Goal: Information Seeking & Learning: Learn about a topic

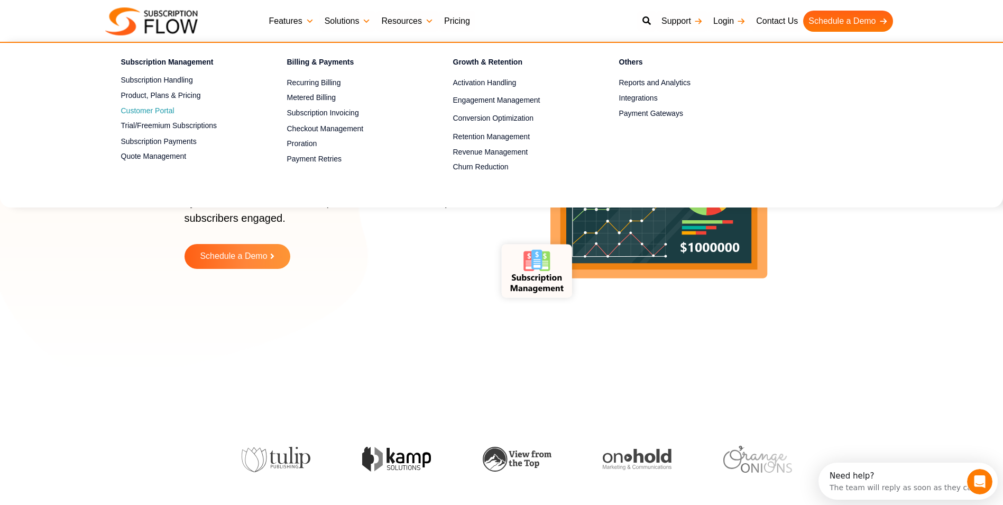
click at [162, 111] on span "Customer Portal" at bounding box center [147, 110] width 53 height 11
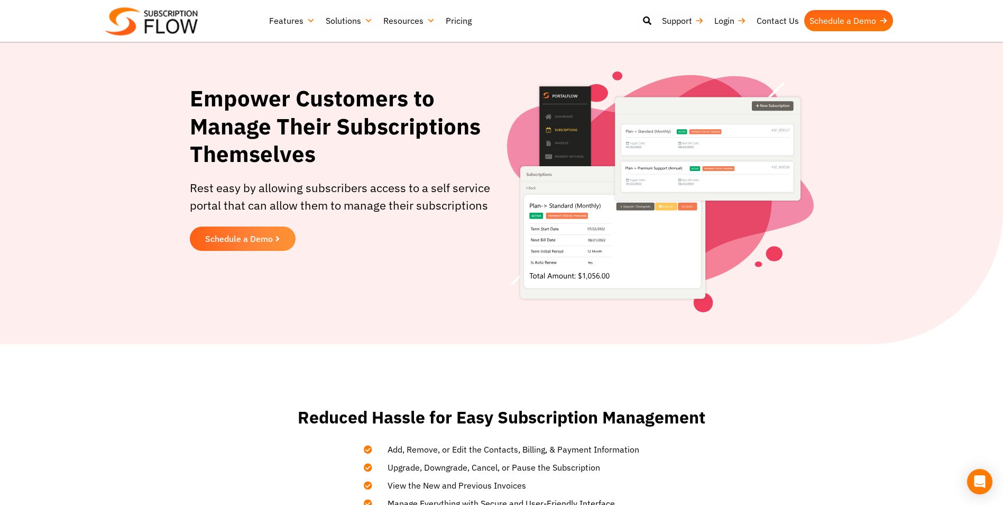
click at [457, 22] on link "Pricing" at bounding box center [459, 20] width 36 height 21
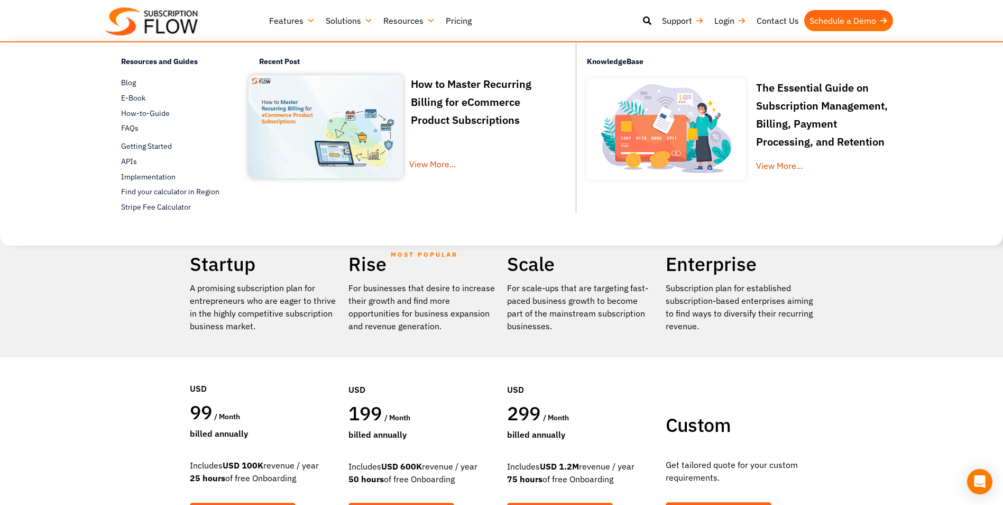
click at [409, 19] on link "Resources" at bounding box center [409, 20] width 62 height 21
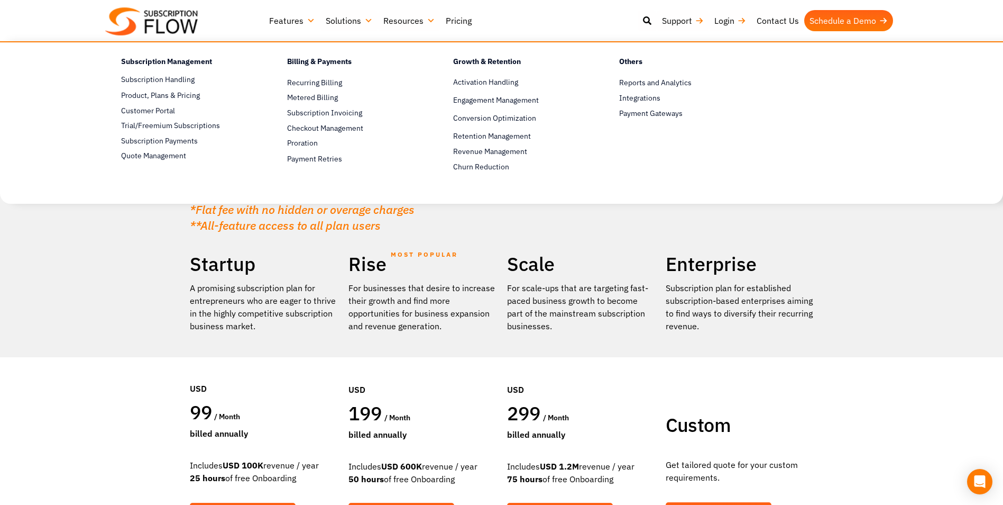
click at [294, 17] on link "Features" at bounding box center [292, 20] width 57 height 21
click at [311, 99] on link "Metered Billing" at bounding box center [351, 98] width 129 height 13
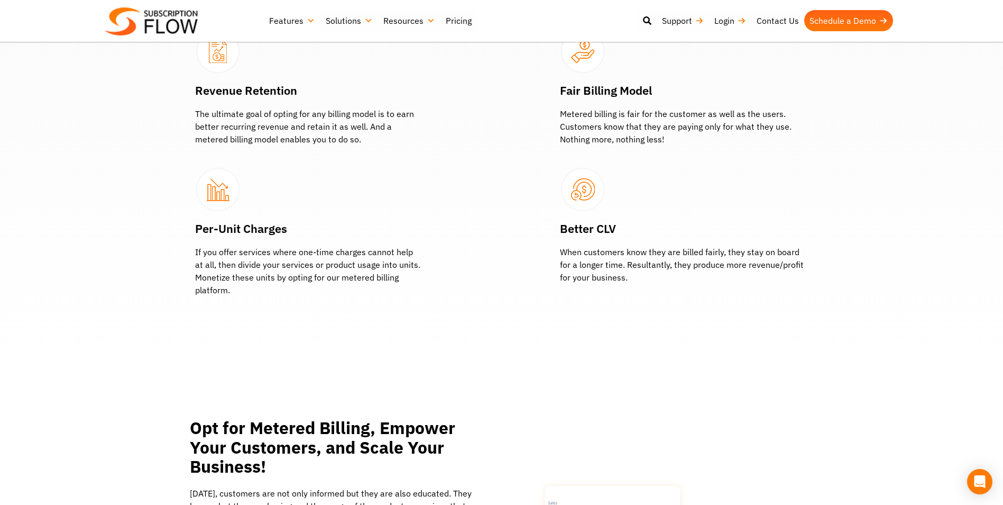
scroll to position [1005, 0]
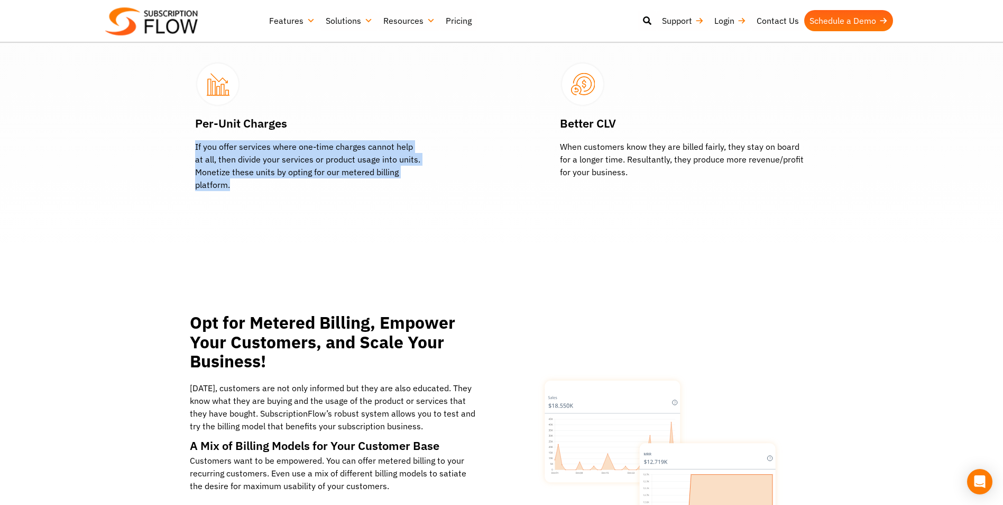
drag, startPoint x: 263, startPoint y: 167, endPoint x: 162, endPoint y: 127, distance: 109.2
drag, startPoint x: 162, startPoint y: 127, endPoint x: 250, endPoint y: 168, distance: 97.0
click at [250, 168] on p "If you offer services where one-time charges cannot help at all, then divide yo…" at bounding box center [308, 165] width 227 height 51
drag, startPoint x: 250, startPoint y: 163, endPoint x: 189, endPoint y: 127, distance: 70.7
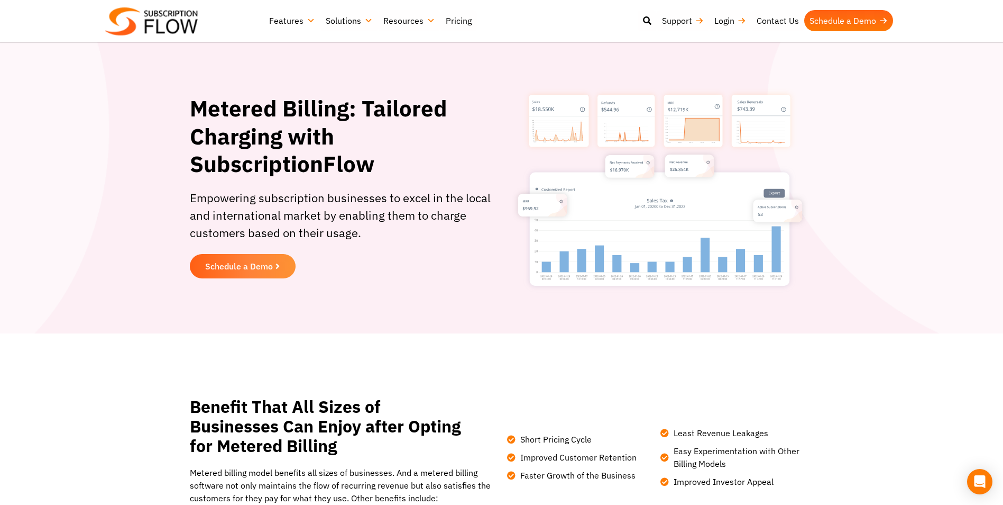
scroll to position [0, 0]
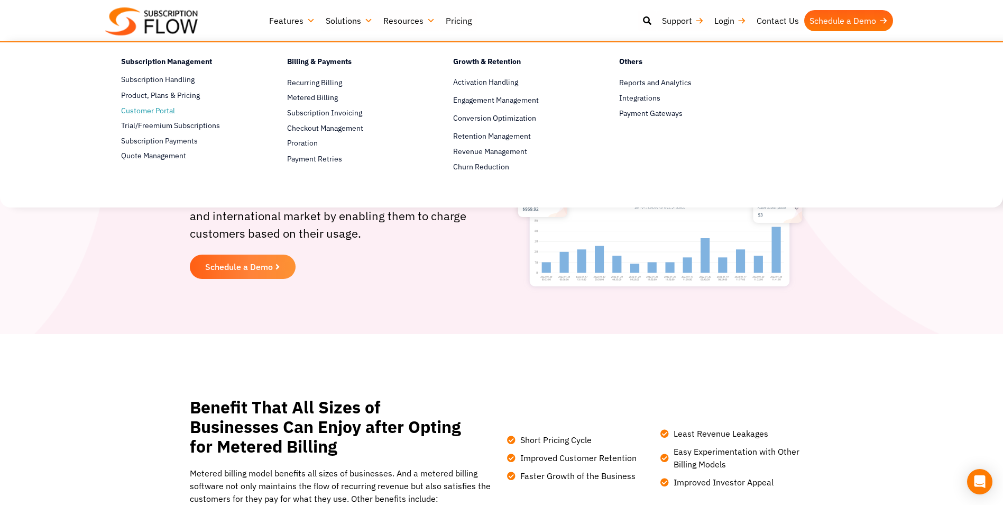
click at [136, 113] on span "Customer Portal" at bounding box center [148, 110] width 54 height 11
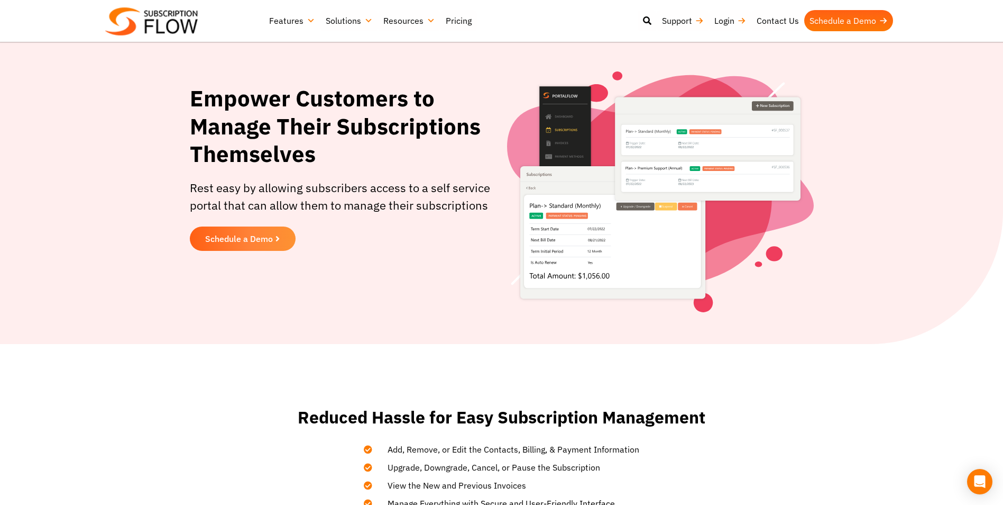
click at [151, 24] on img at bounding box center [151, 21] width 93 height 28
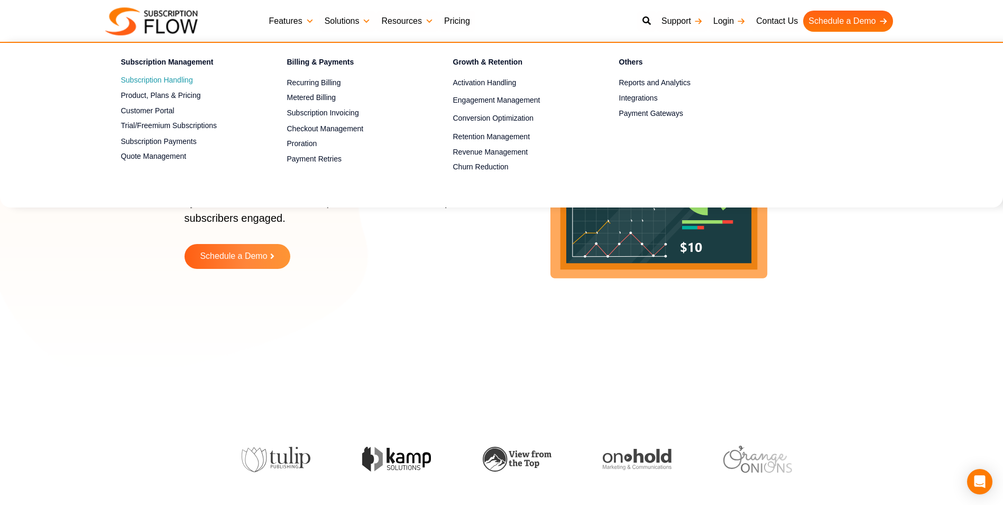
click at [154, 79] on link "Subscription Handling" at bounding box center [185, 80] width 129 height 13
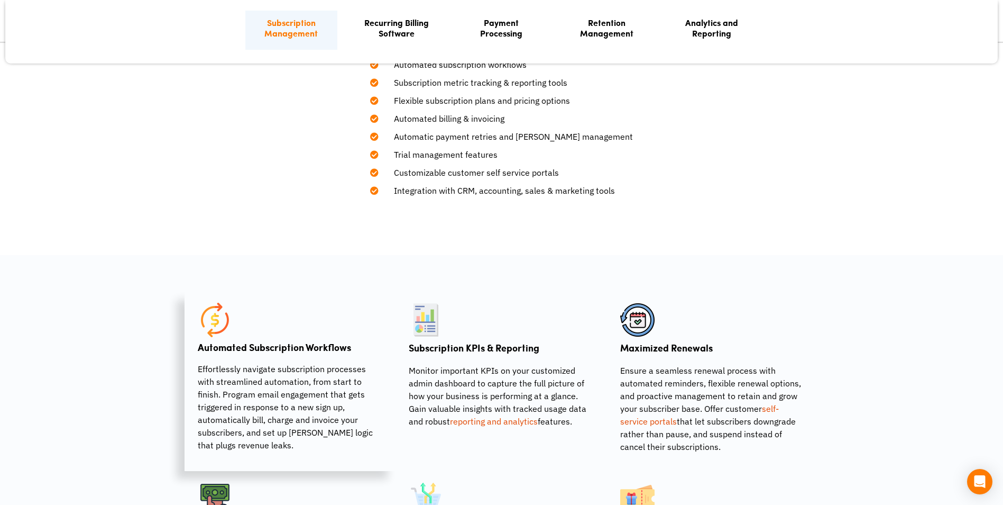
scroll to position [582, 0]
